Goal: Task Accomplishment & Management: Complete application form

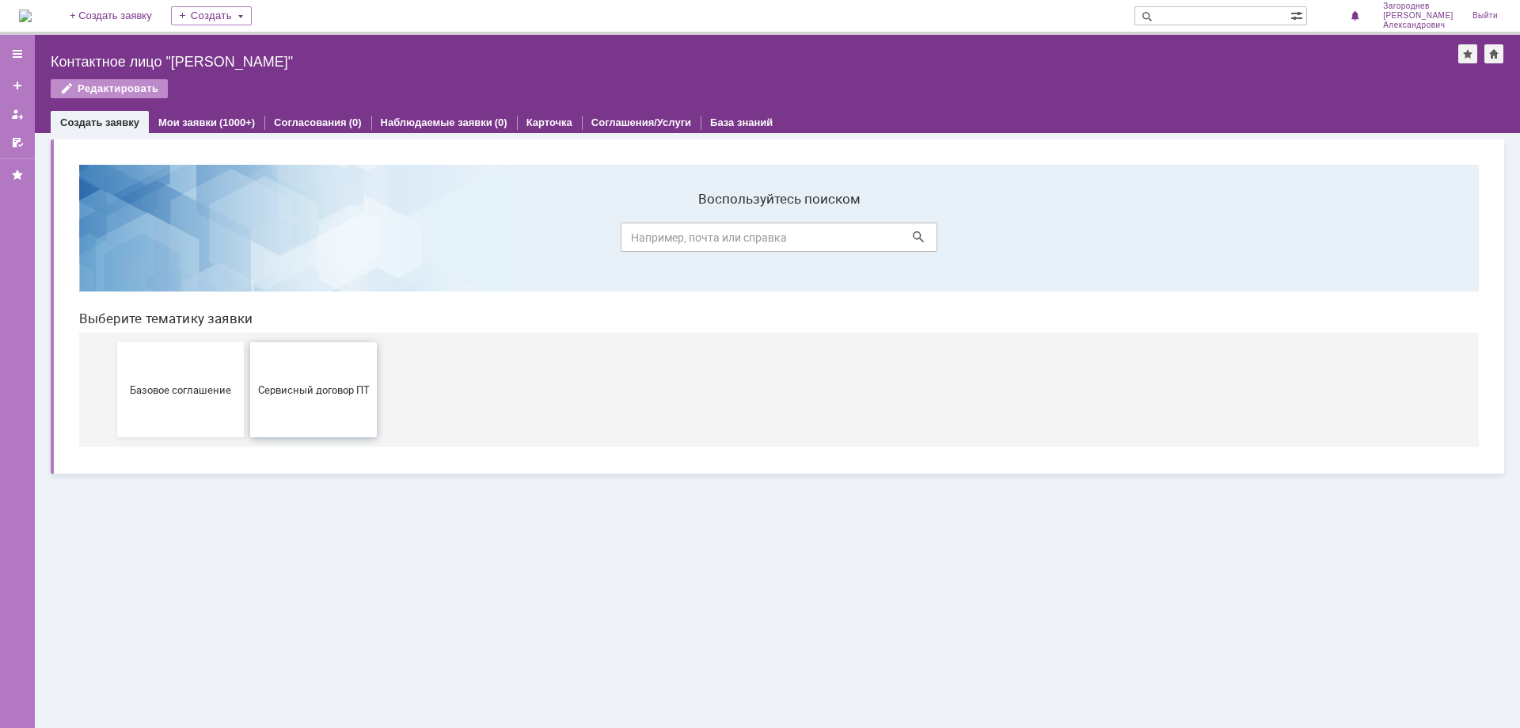
click at [273, 396] on button "Сервисный договор ПТ" at bounding box center [313, 389] width 127 height 95
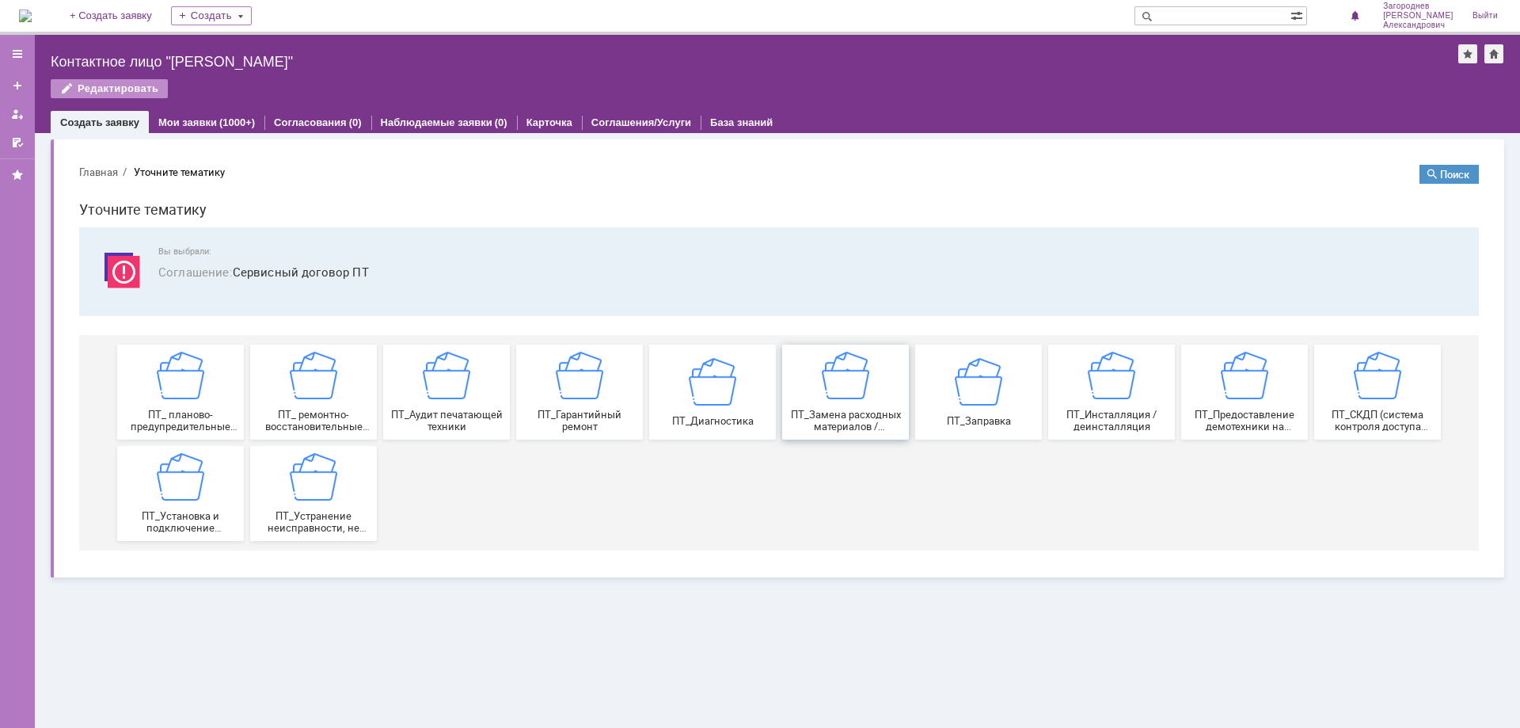
click at [826, 420] on span "ПТ_Замена расходных материалов / ресурсных деталей" at bounding box center [845, 421] width 117 height 24
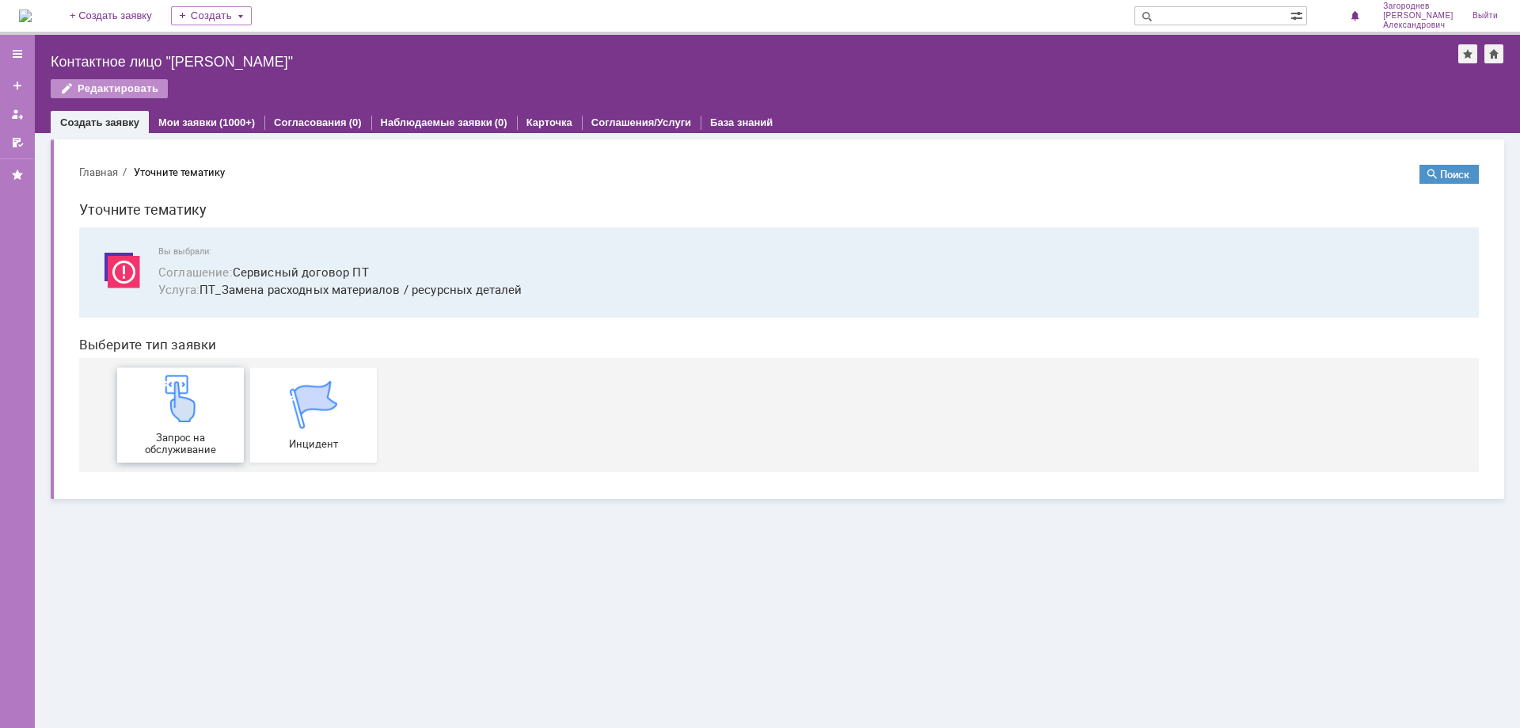
click at [188, 423] on div "Запрос на обслуживание" at bounding box center [180, 415] width 117 height 81
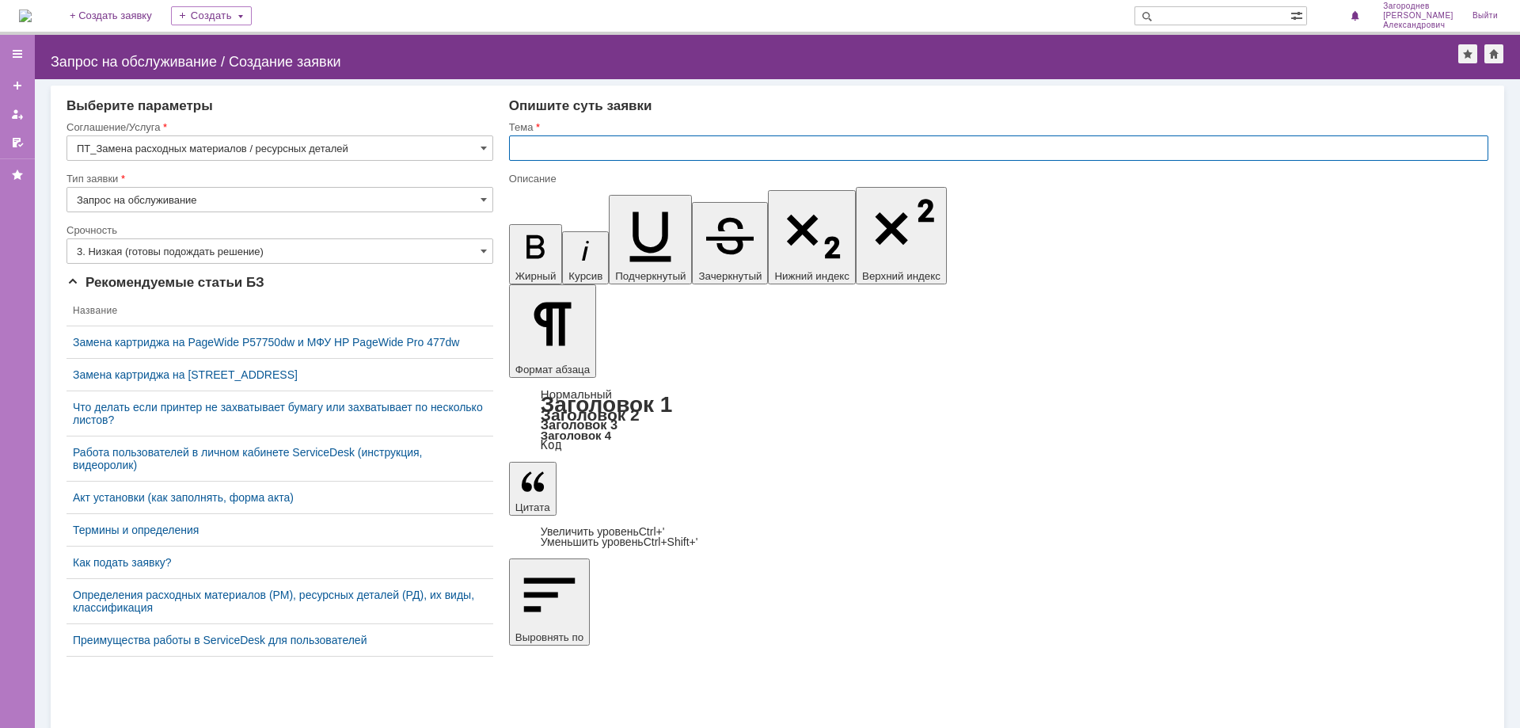
click at [604, 143] on input "text" at bounding box center [999, 147] width 980 height 25
type input "замена картриджа"
